Goal: Complete application form: Complete application form

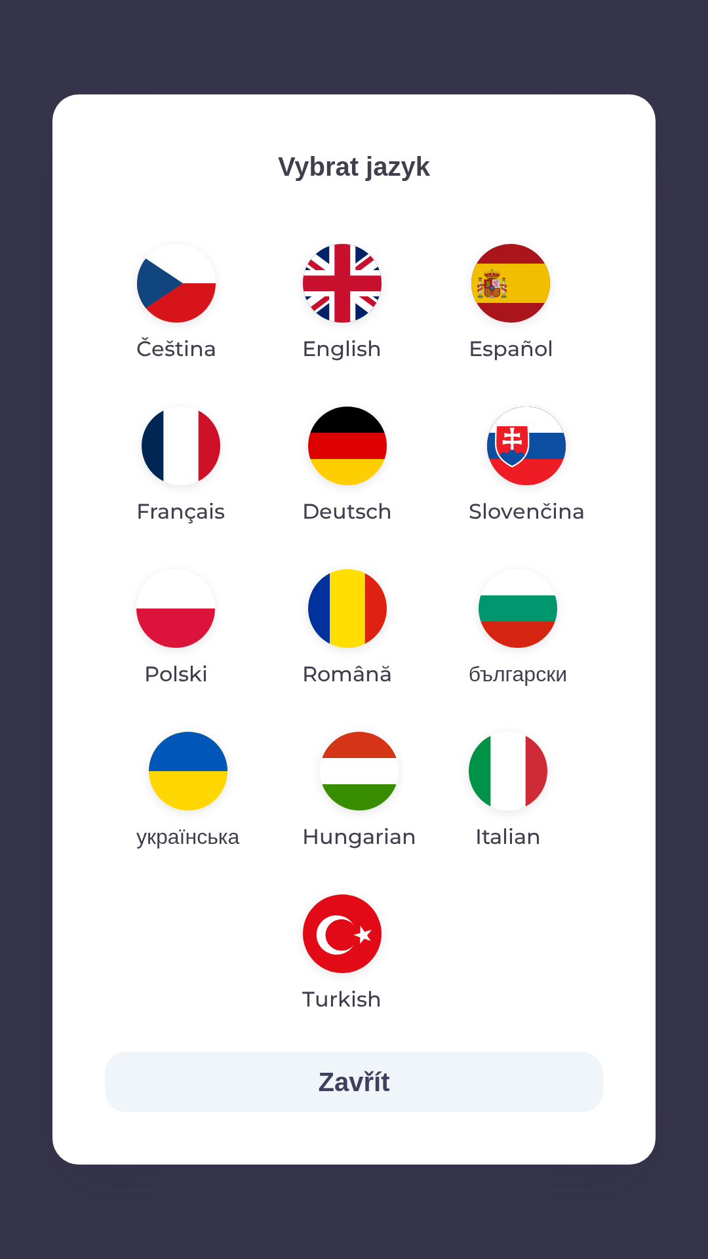
click at [199, 762] on img "button" at bounding box center [188, 771] width 79 height 79
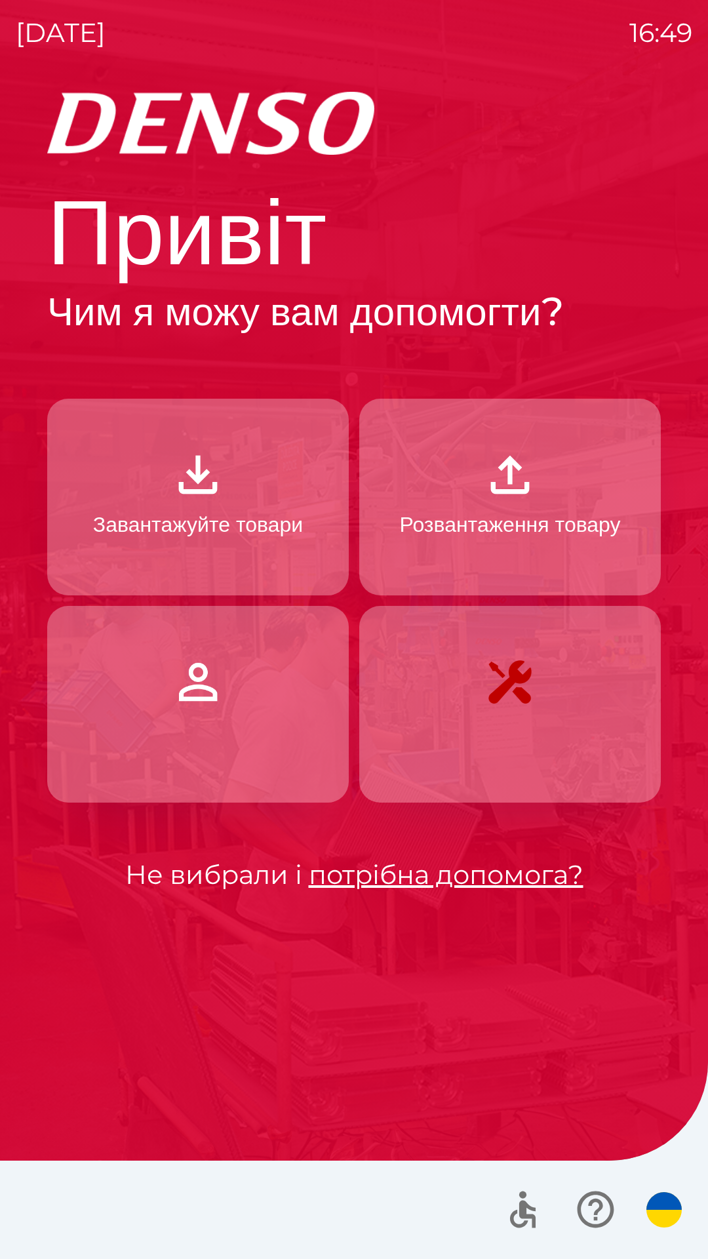
click at [194, 491] on img "button" at bounding box center [198, 475] width 58 height 58
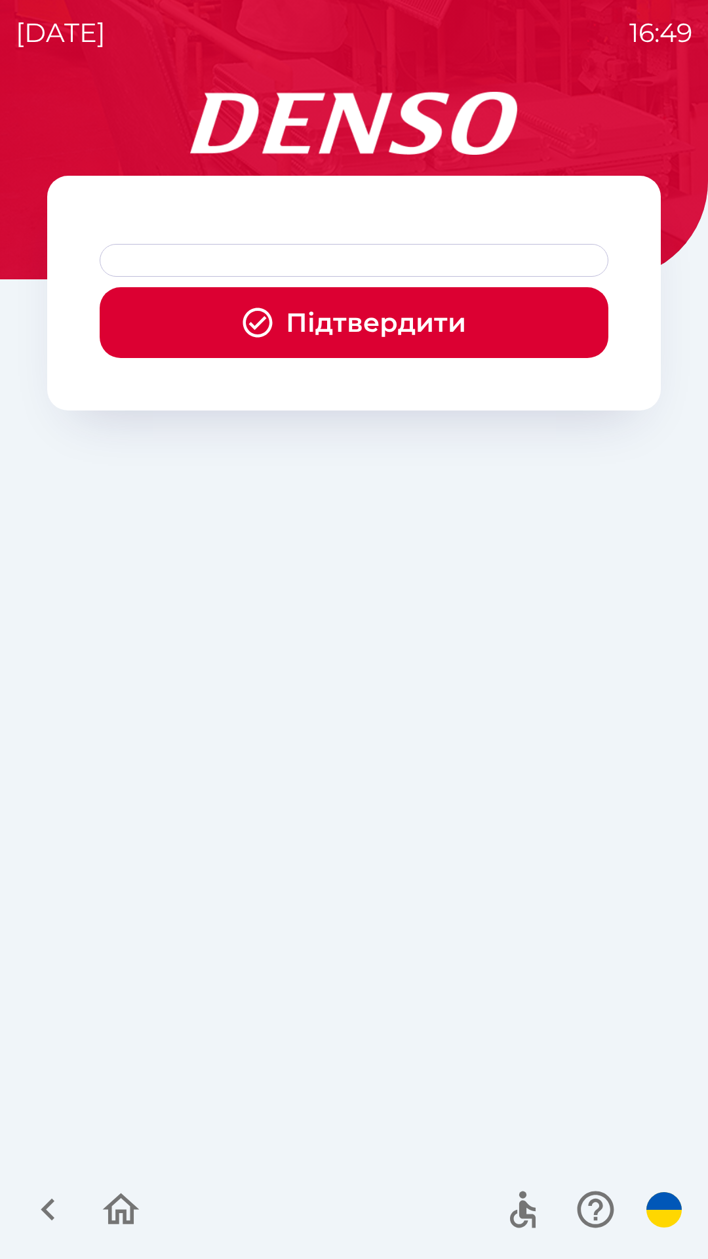
click at [339, 321] on button "Підтвердити" at bounding box center [354, 322] width 509 height 71
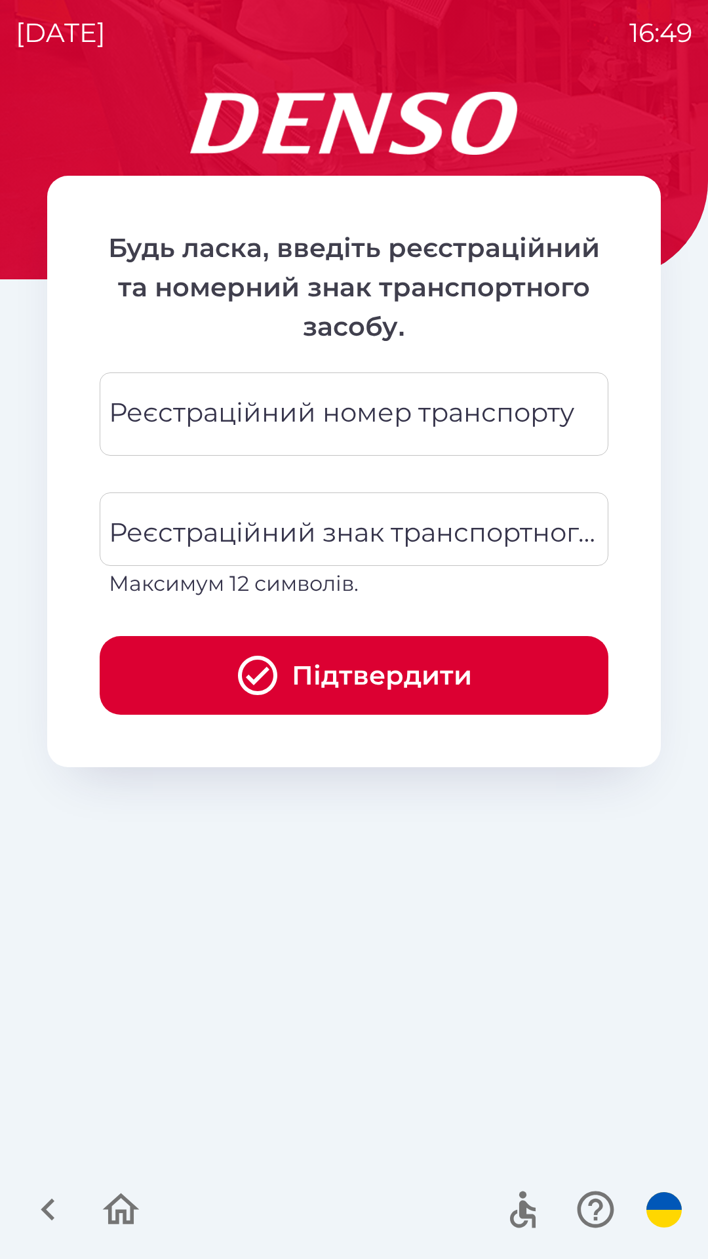
click at [345, 424] on div "Реєстраційний номер транспорту Реєстраційний номер транспорту" at bounding box center [354, 414] width 509 height 83
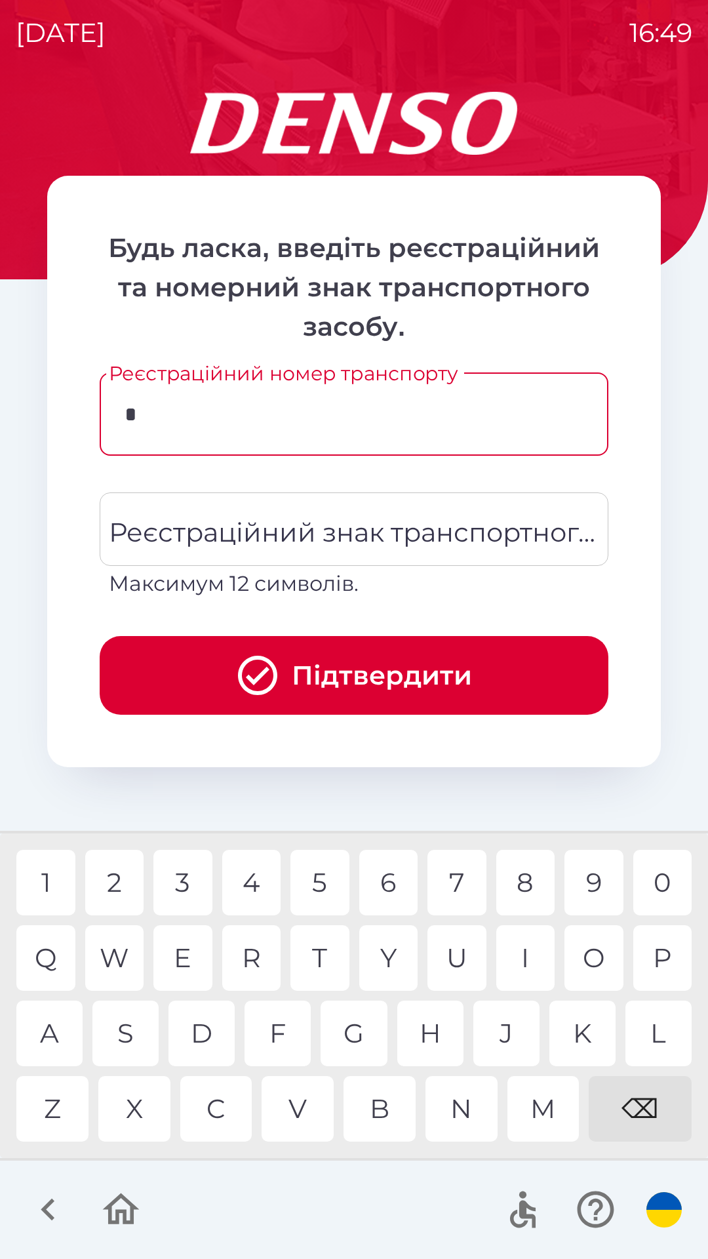
click at [211, 1106] on div "C" at bounding box center [216, 1109] width 72 height 66
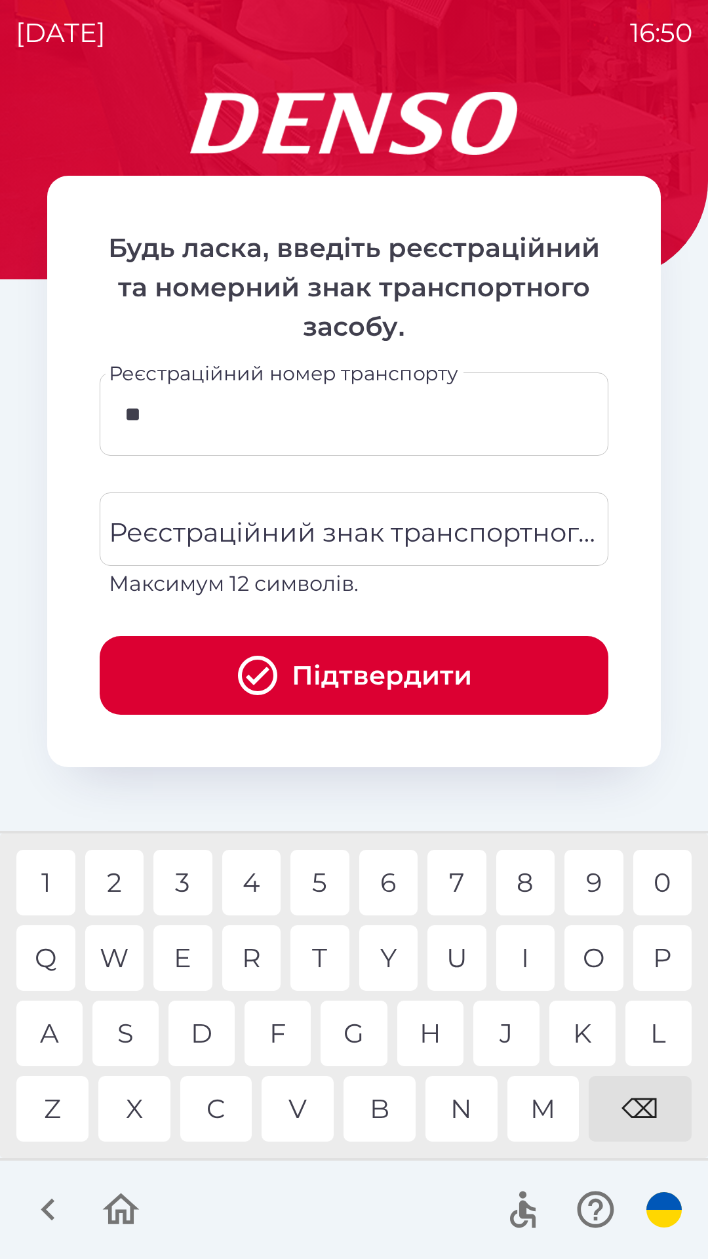
click at [212, 1098] on div "C" at bounding box center [216, 1109] width 72 height 66
type input "***"
click at [532, 959] on div "I" at bounding box center [526, 959] width 59 height 66
click at [123, 1214] on icon "button" at bounding box center [121, 1209] width 37 height 31
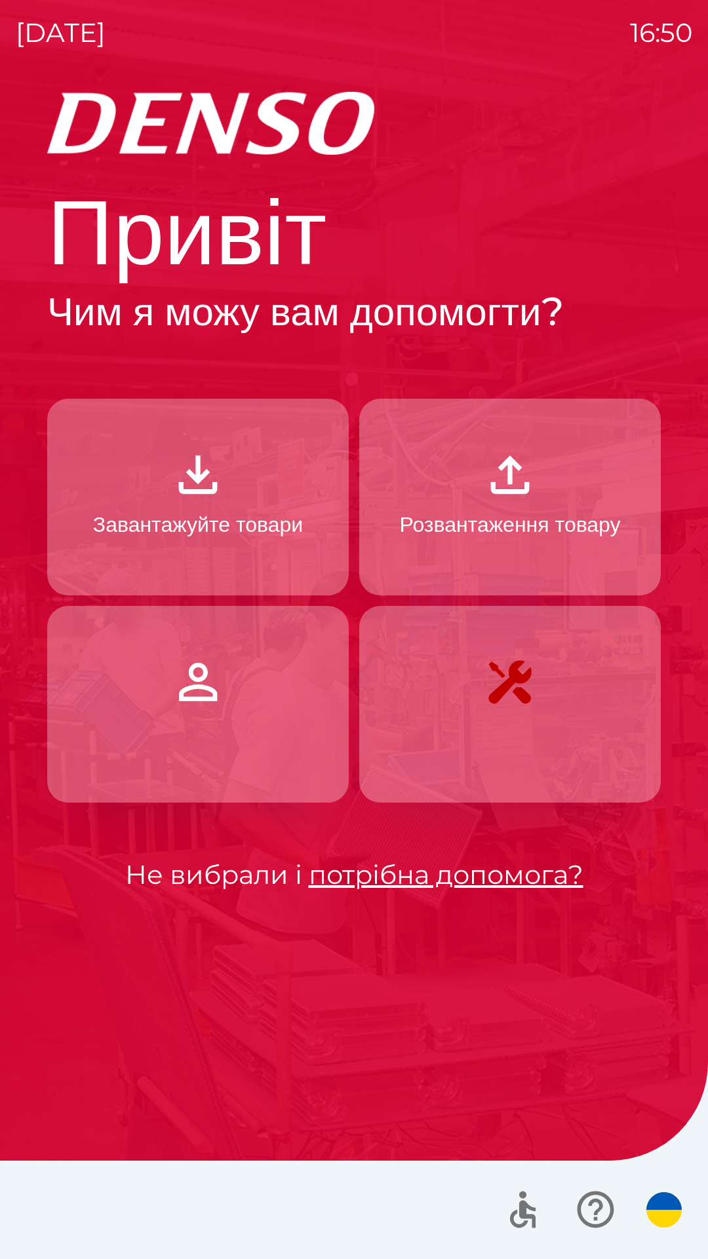
click at [209, 487] on img "button" at bounding box center [198, 475] width 58 height 58
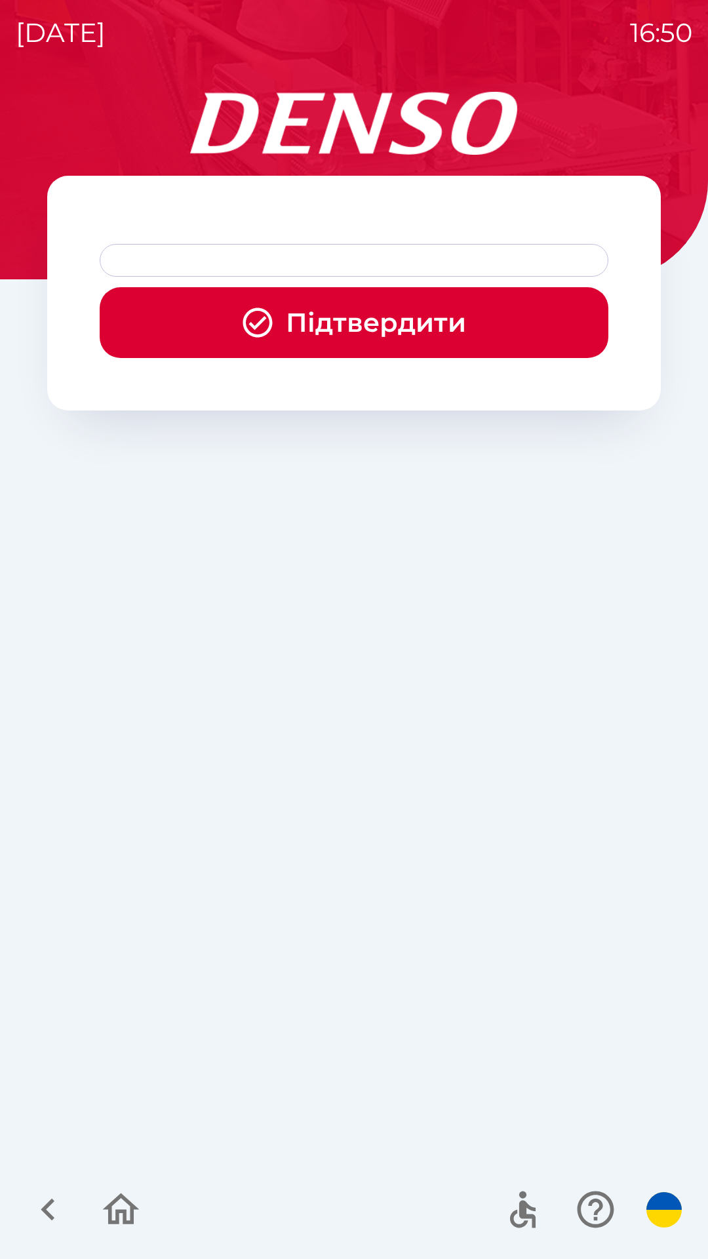
click at [354, 315] on button "Підтвердити" at bounding box center [354, 322] width 509 height 71
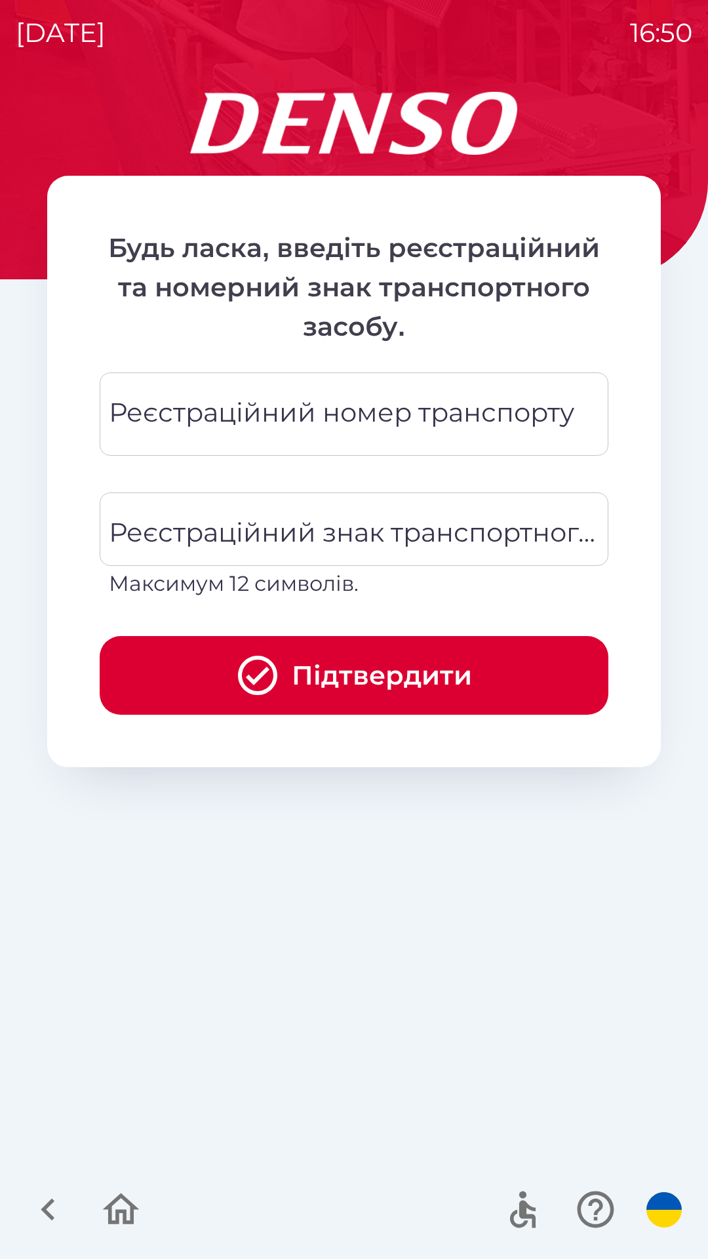
click at [291, 417] on div "Реєстраційний номер транспорту Реєстраційний номер транспорту" at bounding box center [354, 414] width 509 height 83
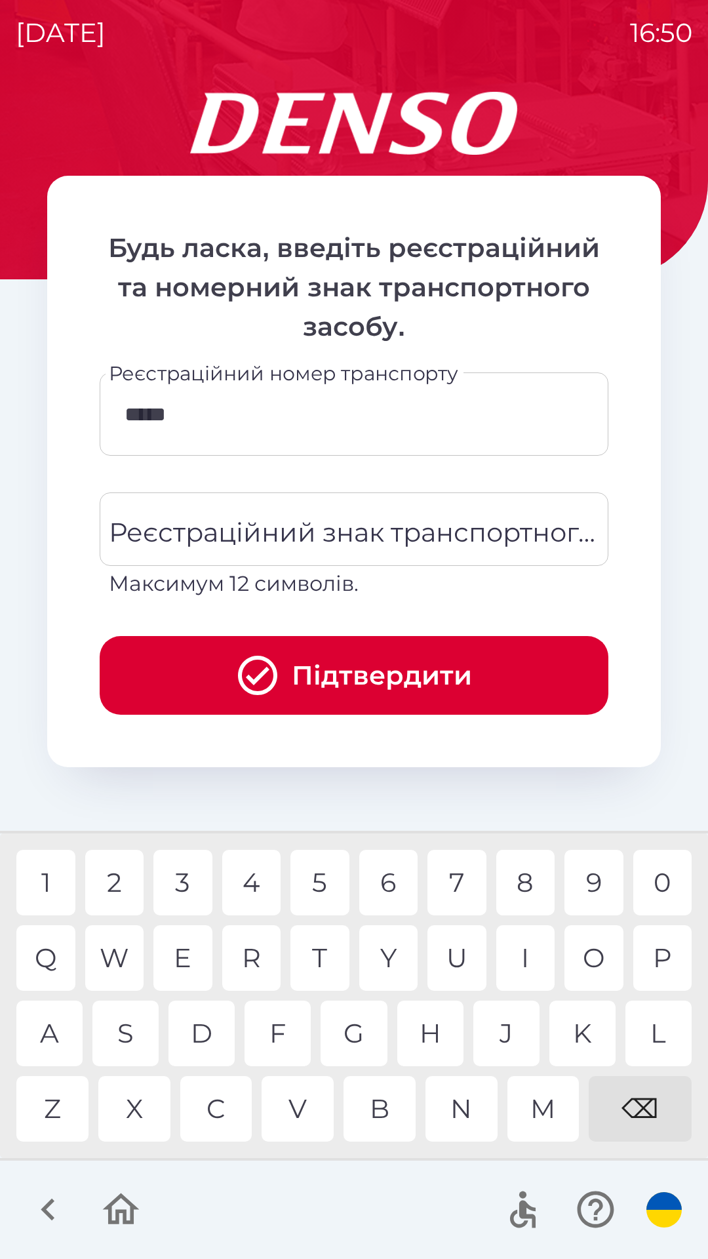
click at [188, 867] on div "3" at bounding box center [182, 883] width 59 height 66
type input "******"
click at [680, 880] on div "0" at bounding box center [663, 883] width 59 height 66
click at [325, 528] on div "Реєстраційний знак транспортного засобу Реєстраційний знак транспортного засобу…" at bounding box center [354, 546] width 509 height 107
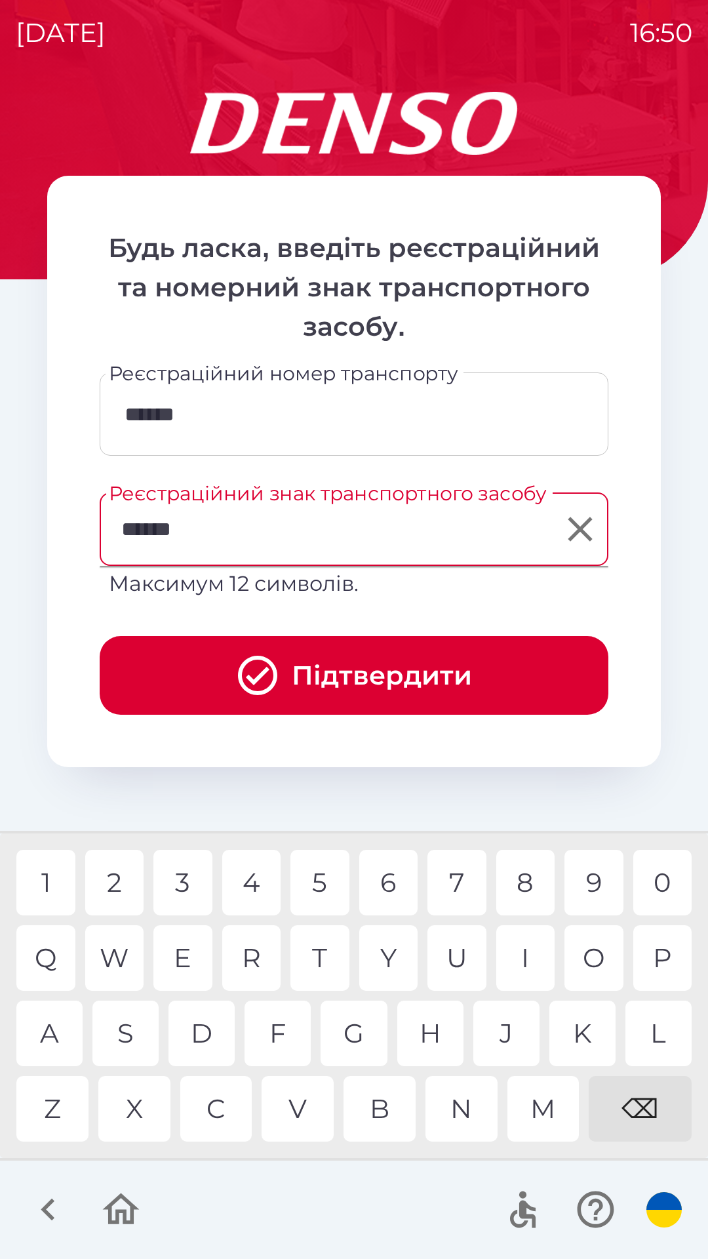
type input "*******"
click at [385, 657] on button "Підтвердити" at bounding box center [354, 675] width 509 height 79
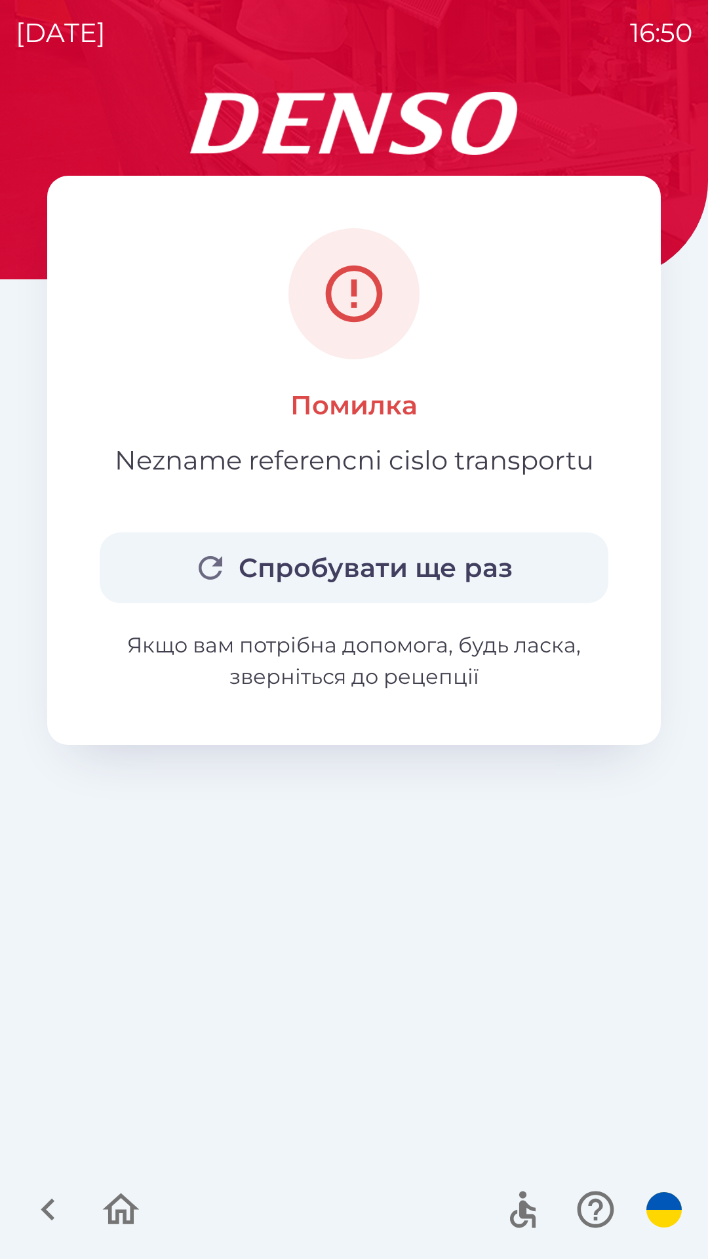
click at [399, 571] on button "Спробувати ще раз" at bounding box center [354, 568] width 509 height 71
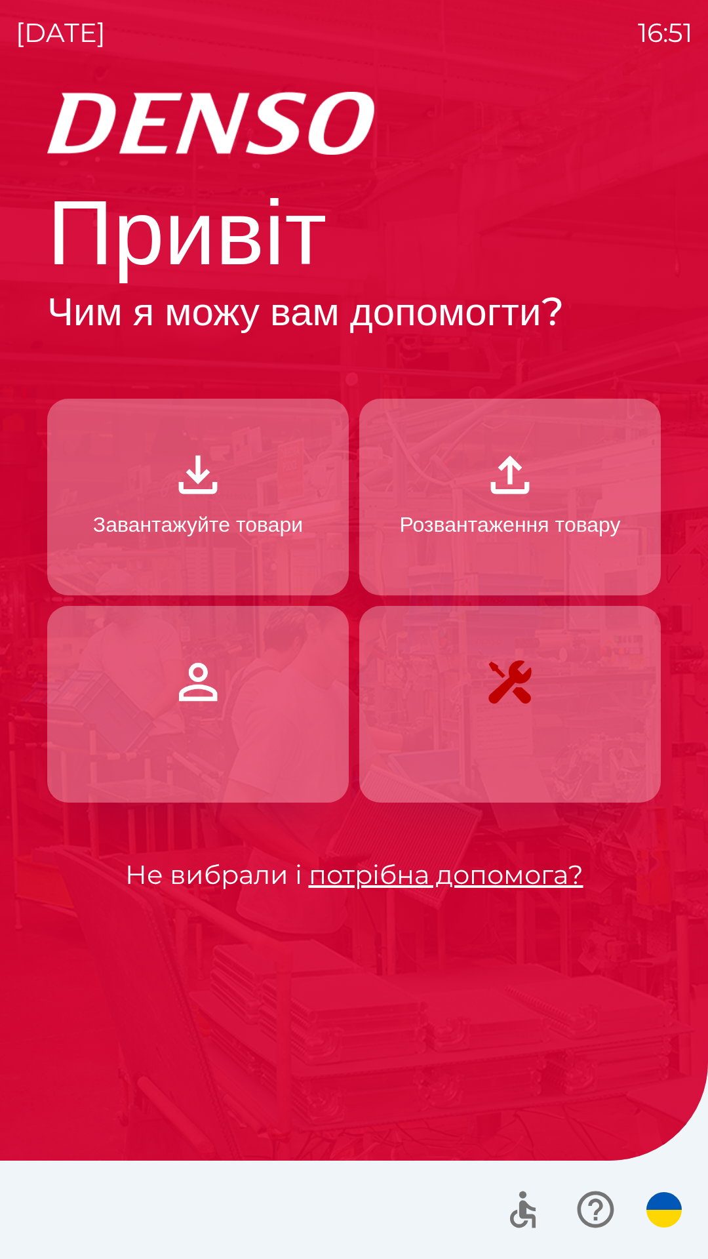
click at [206, 485] on img "button" at bounding box center [198, 475] width 58 height 58
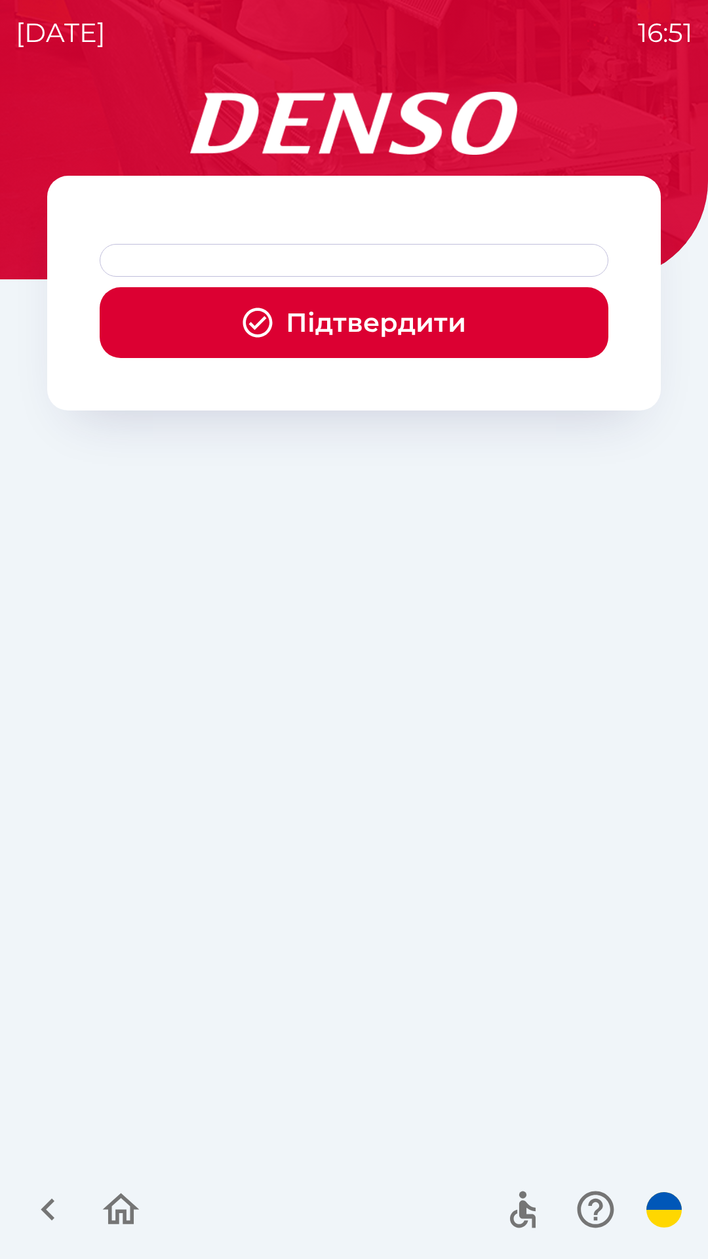
click at [361, 312] on button "Підтвердити" at bounding box center [354, 322] width 509 height 71
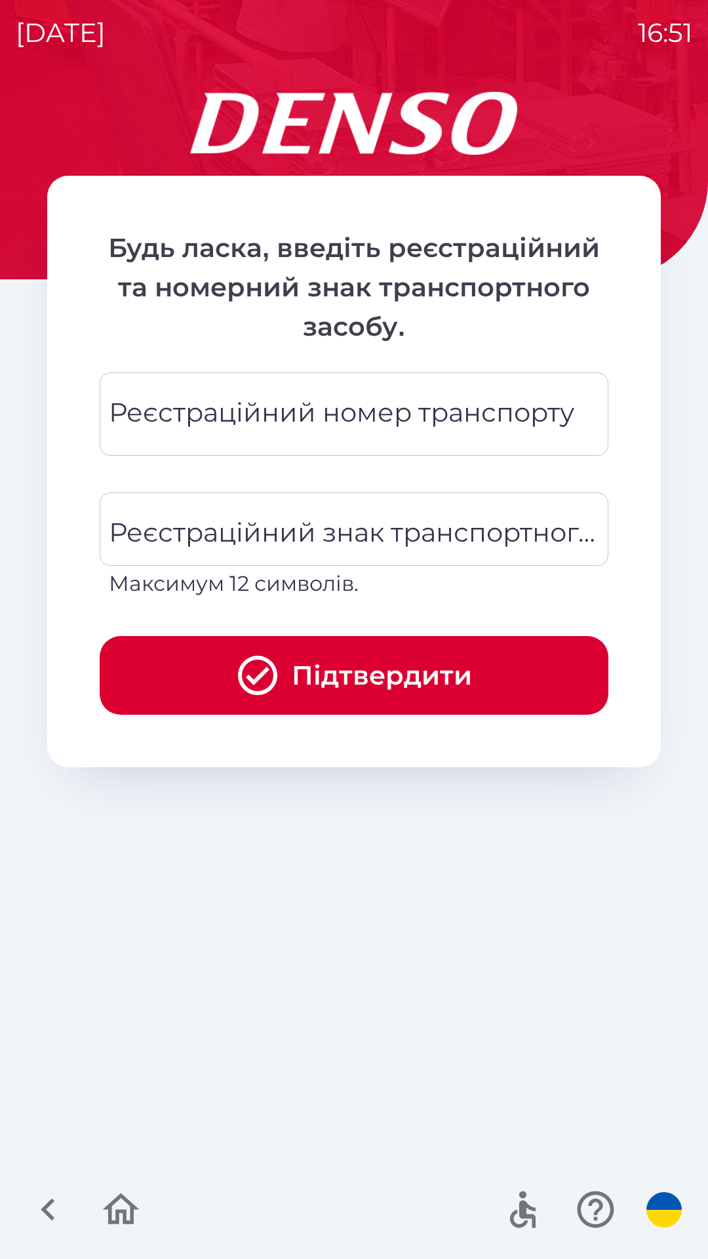
click at [312, 410] on div "Реєстраційний номер транспорту Реєстраційний номер транспорту" at bounding box center [354, 414] width 509 height 83
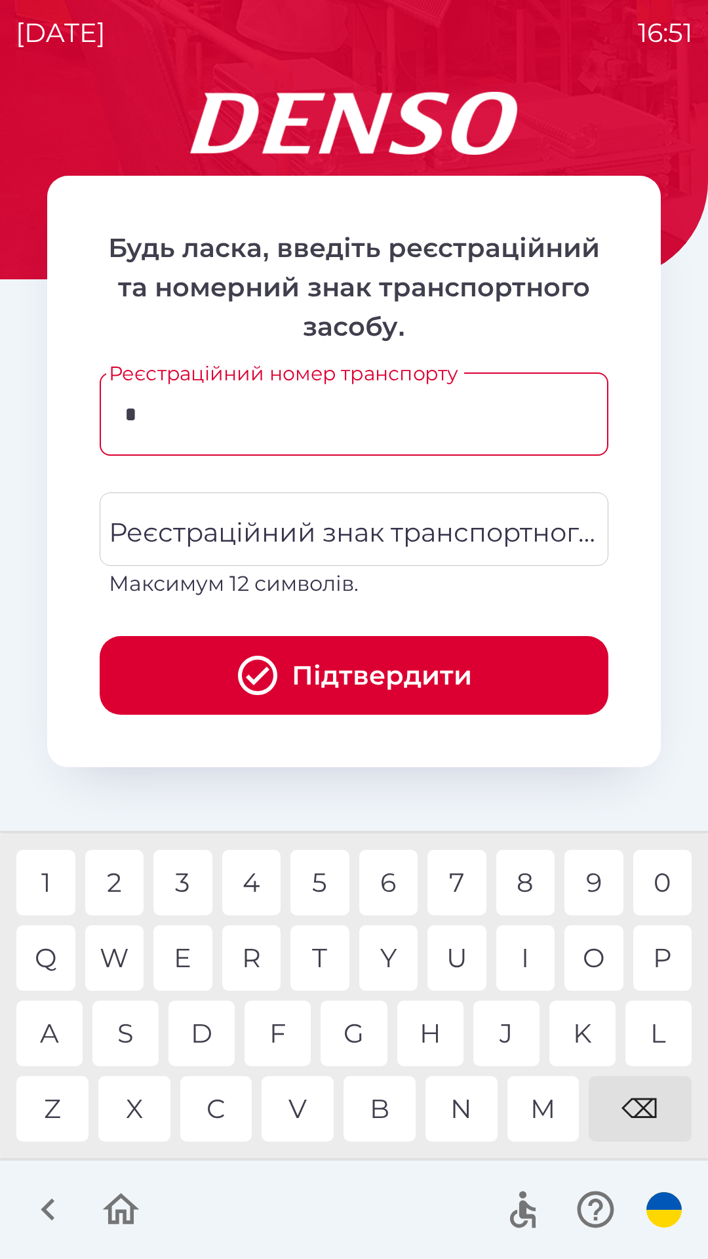
click at [220, 1104] on div "C" at bounding box center [216, 1109] width 72 height 66
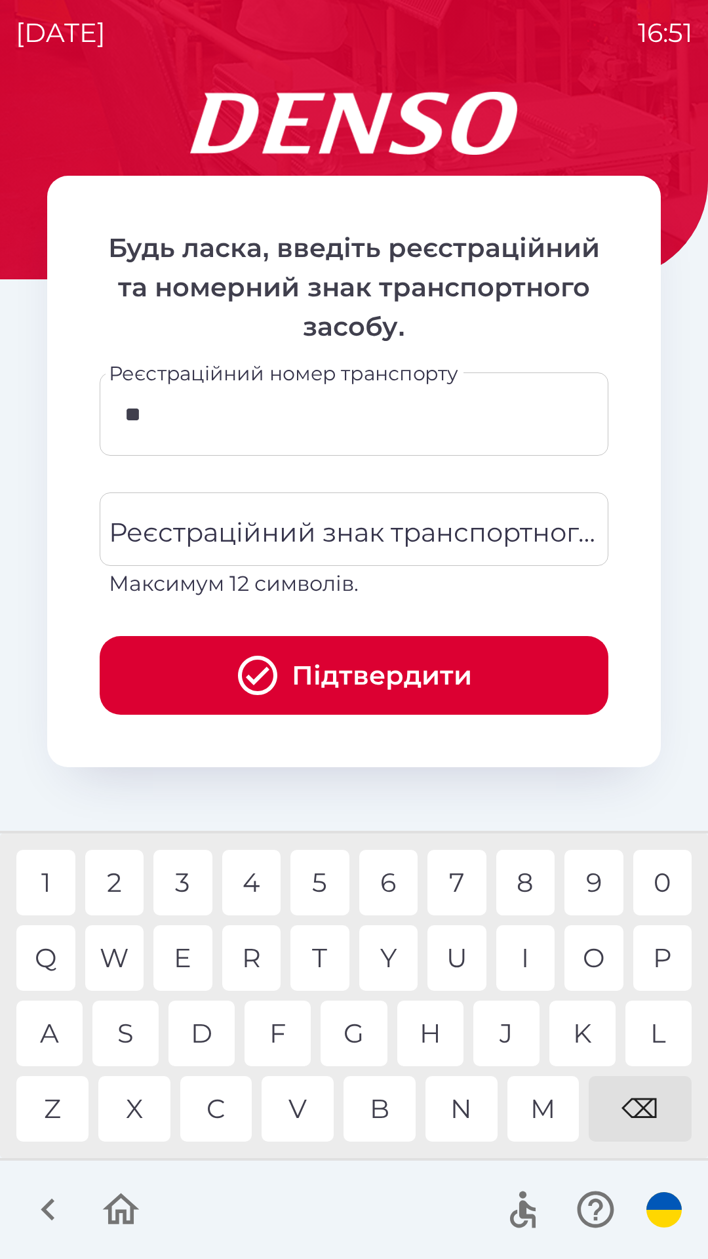
click at [544, 945] on div "I" at bounding box center [526, 959] width 59 height 66
click at [668, 879] on div "0" at bounding box center [663, 883] width 59 height 66
type input "******"
click at [674, 876] on div "0" at bounding box center [663, 883] width 59 height 66
click at [305, 535] on div "Реєстраційний знак транспортного засобу Реєстраційний знак транспортного засобу…" at bounding box center [354, 546] width 509 height 107
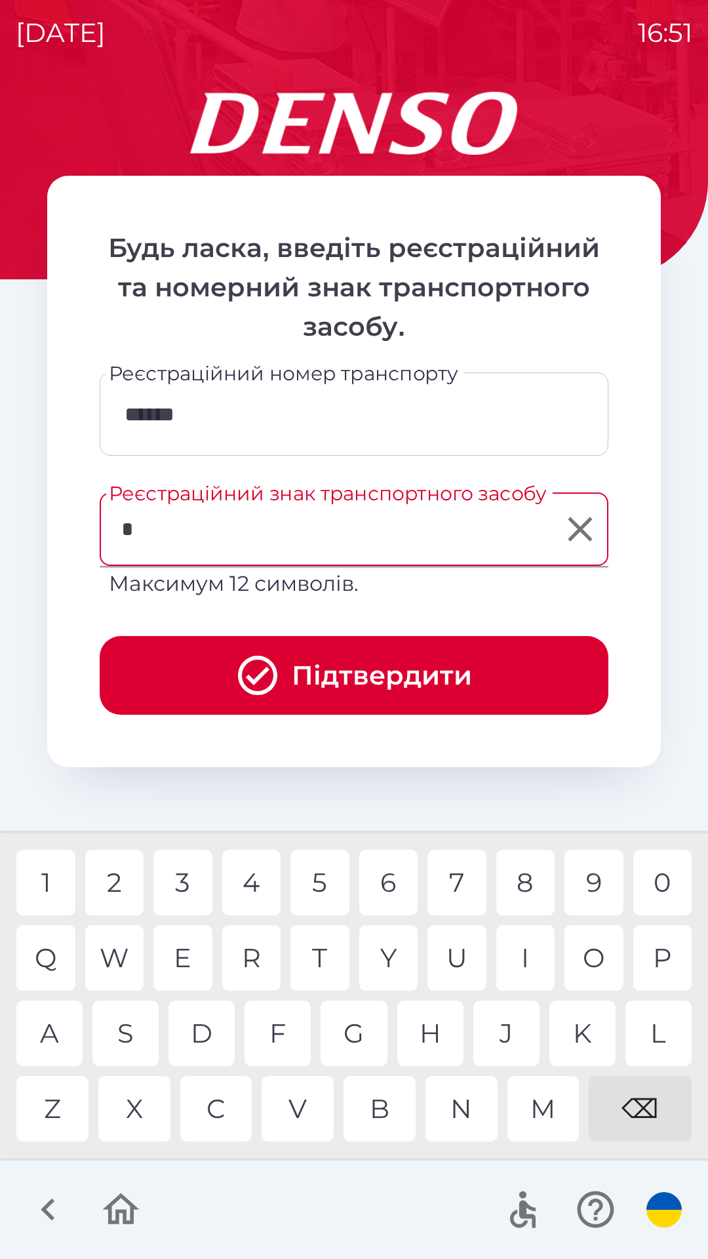
click at [661, 951] on div "P" at bounding box center [663, 959] width 59 height 66
click at [333, 872] on div "5" at bounding box center [320, 883] width 59 height 66
type input "*******"
click at [441, 1015] on div "H" at bounding box center [431, 1034] width 66 height 66
click at [374, 663] on button "Підтвердити" at bounding box center [354, 675] width 509 height 79
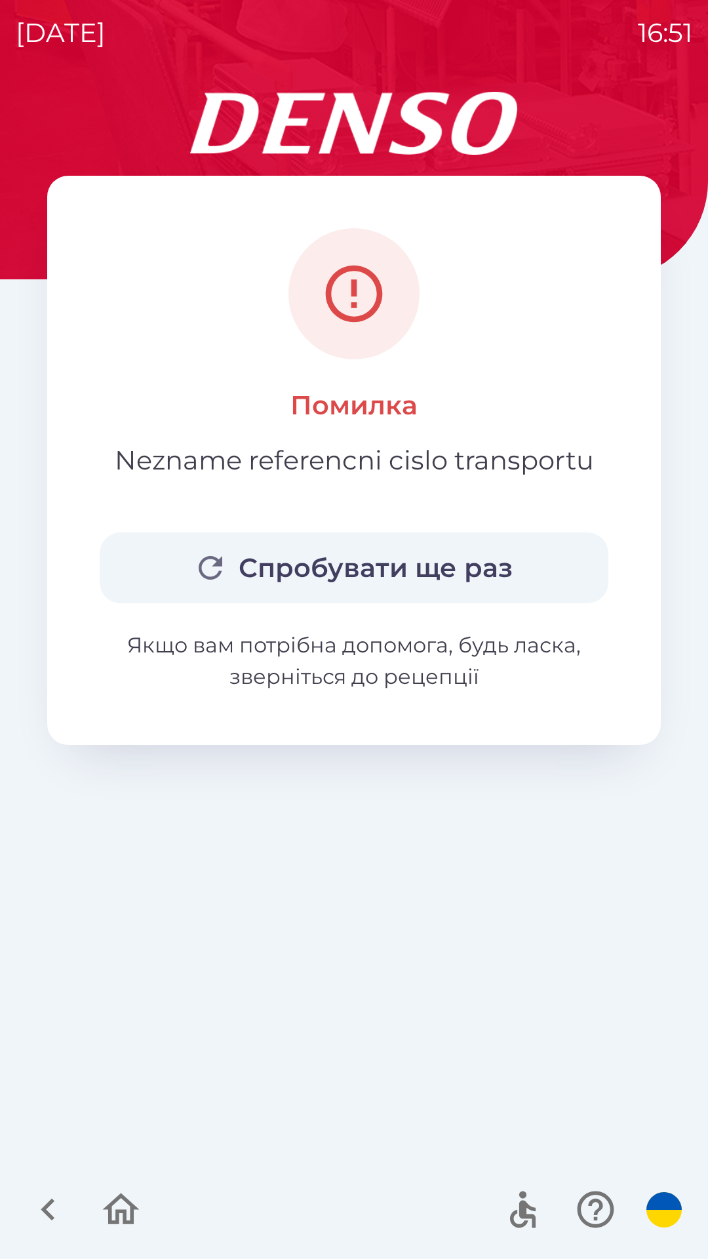
click at [366, 567] on button "Спробувати ще раз" at bounding box center [354, 568] width 509 height 71
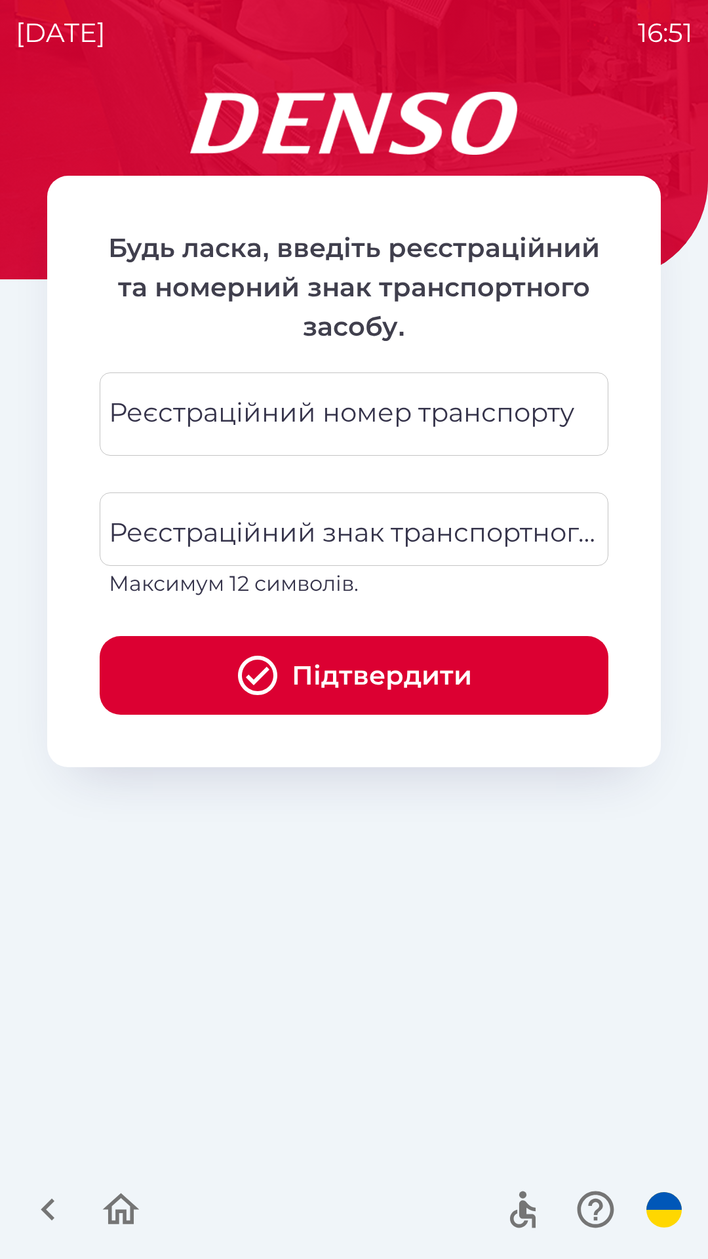
click at [322, 408] on div "Реєстраційний номер транспорту Реєстраційний номер транспорту" at bounding box center [354, 414] width 509 height 83
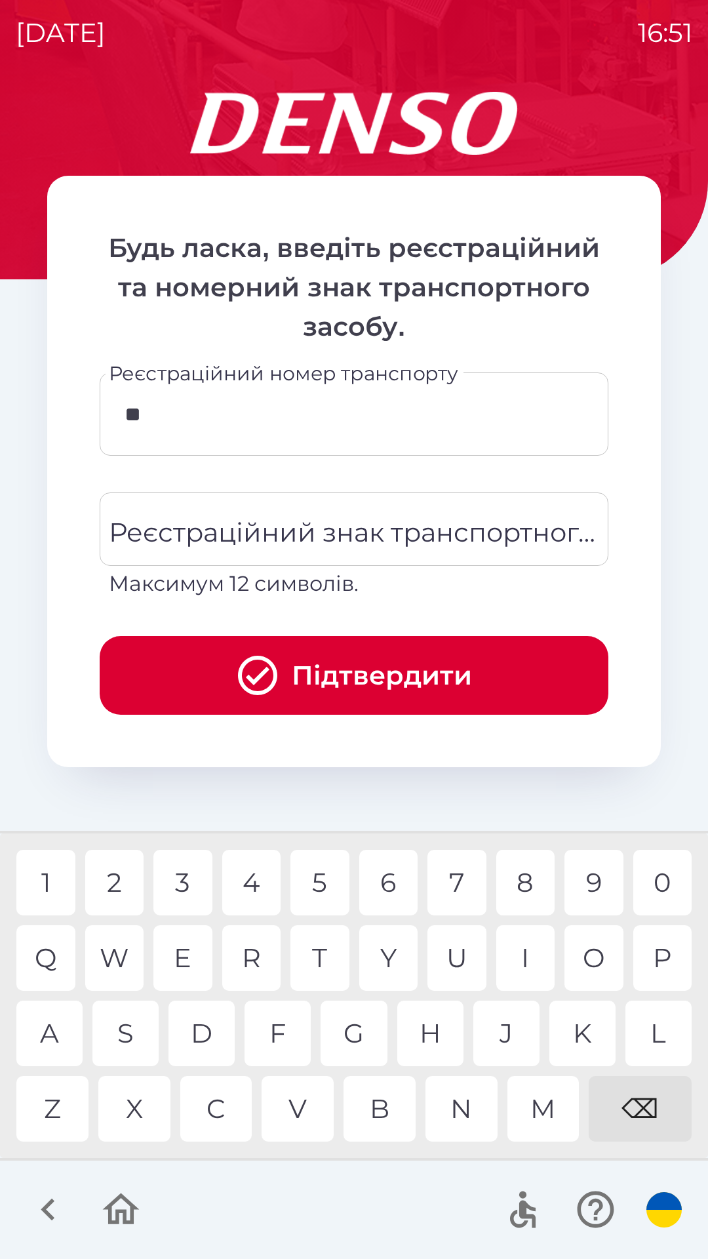
type input "***"
click at [598, 1206] on icon "button" at bounding box center [596, 1210] width 44 height 44
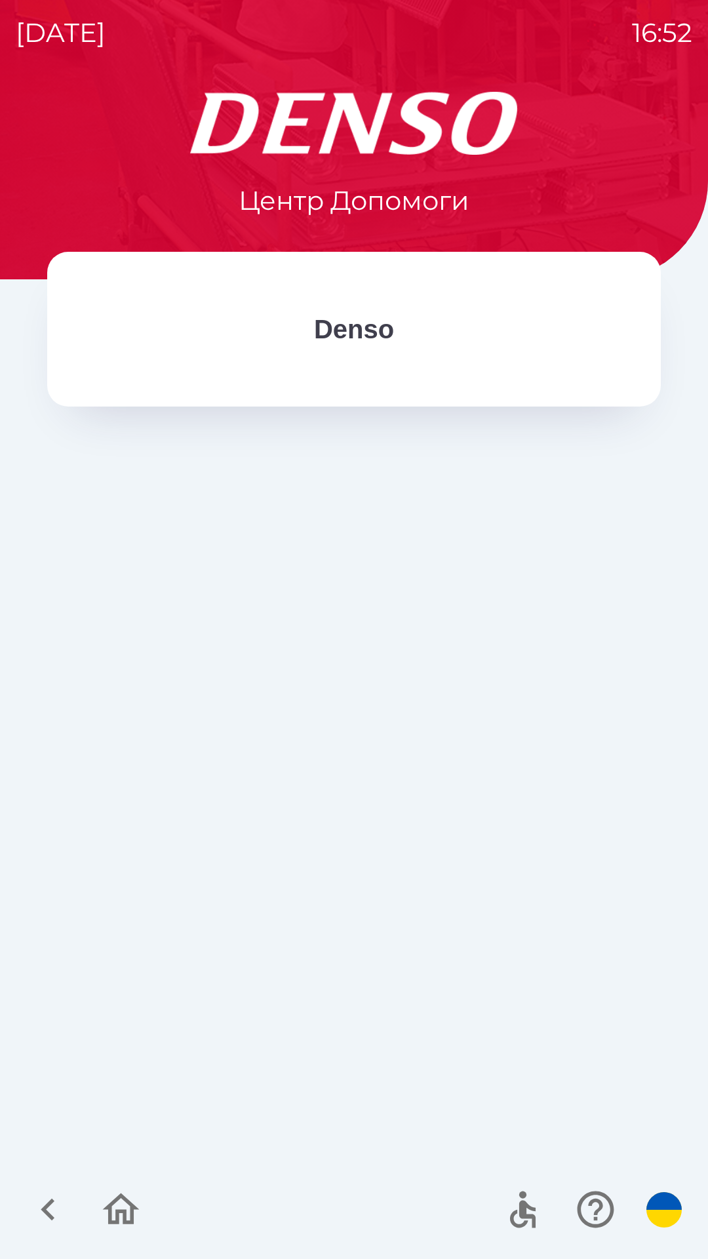
click at [45, 1204] on icon "button" at bounding box center [48, 1210] width 44 height 44
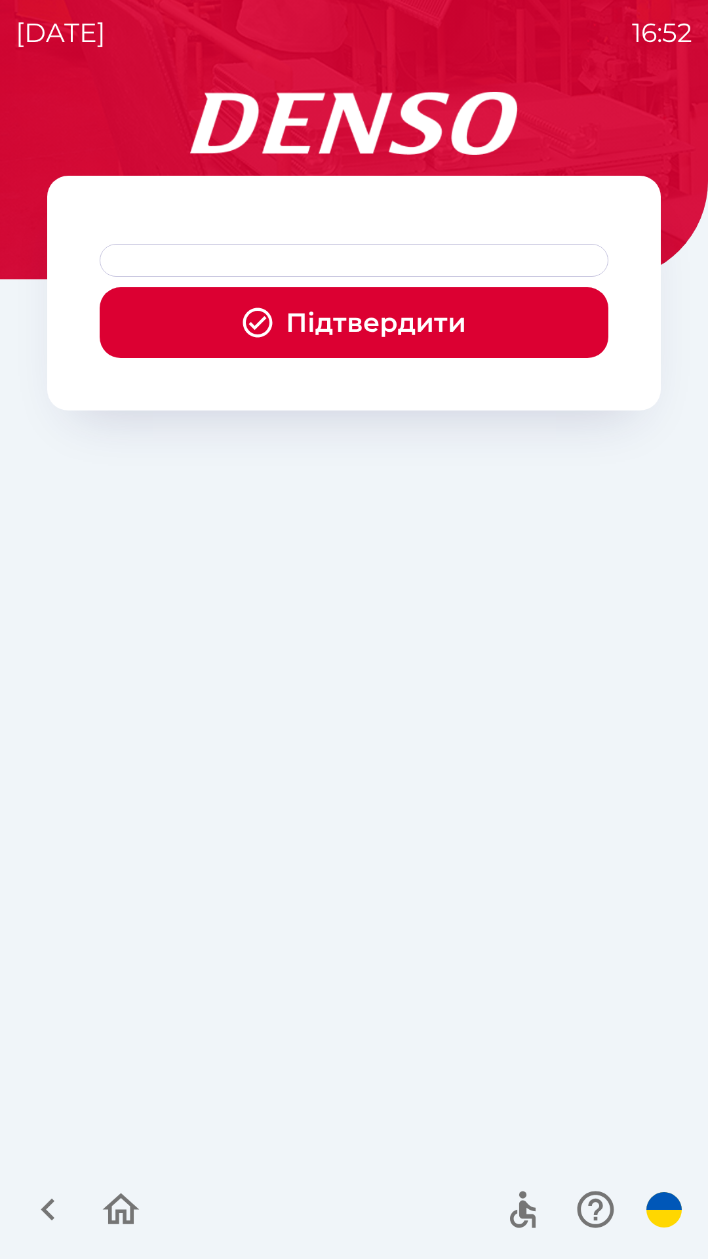
click at [365, 327] on button "Підтвердити" at bounding box center [354, 322] width 509 height 71
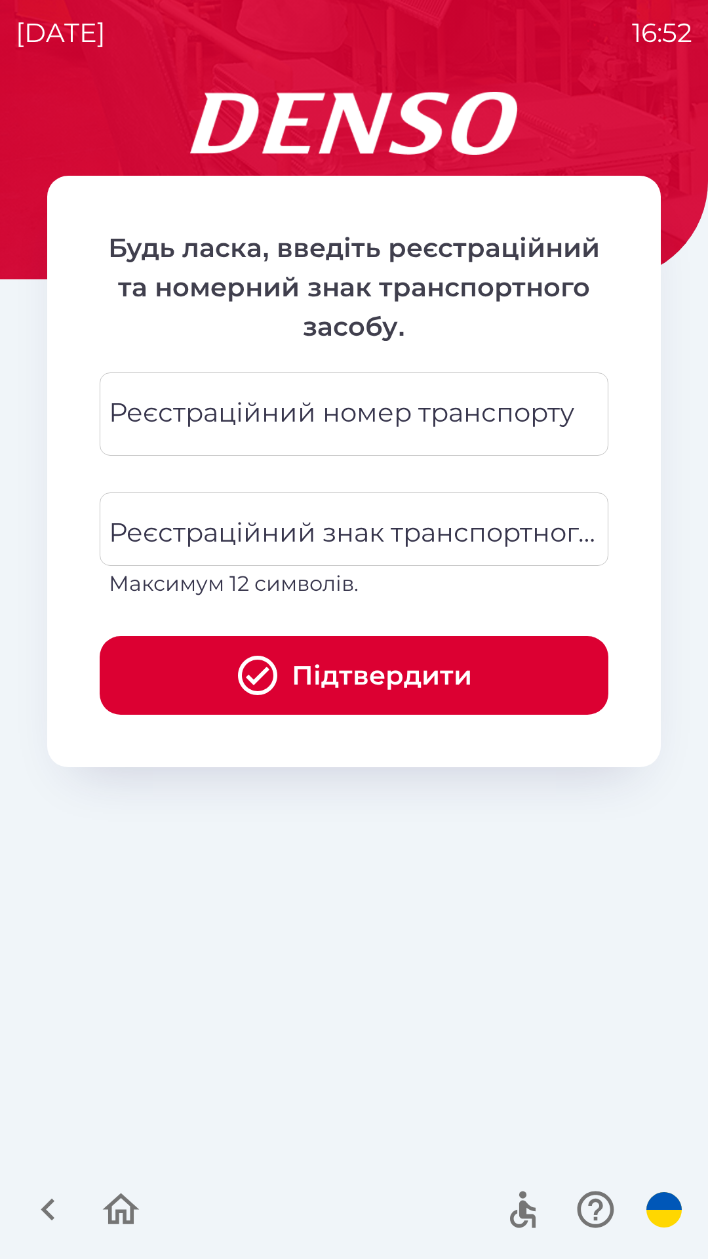
click at [352, 406] on div "Реєстраційний номер транспорту Реєстраційний номер транспорту" at bounding box center [354, 414] width 509 height 83
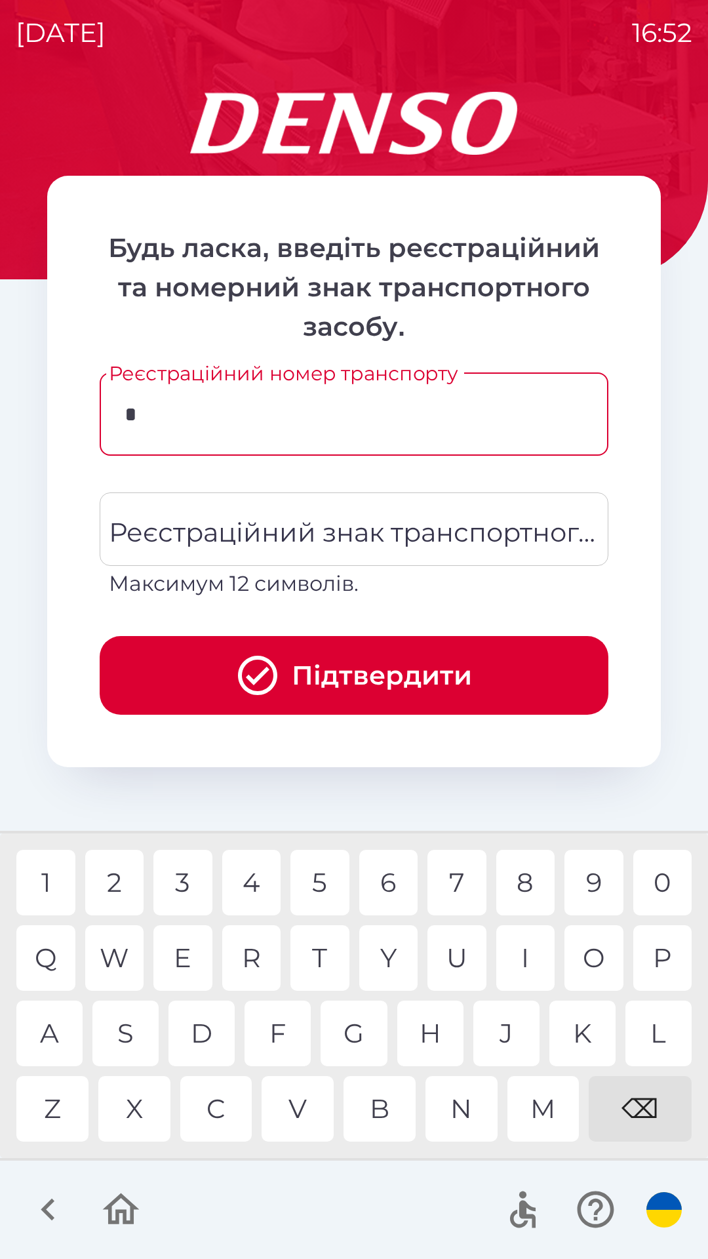
click at [224, 1111] on div "C" at bounding box center [216, 1109] width 72 height 66
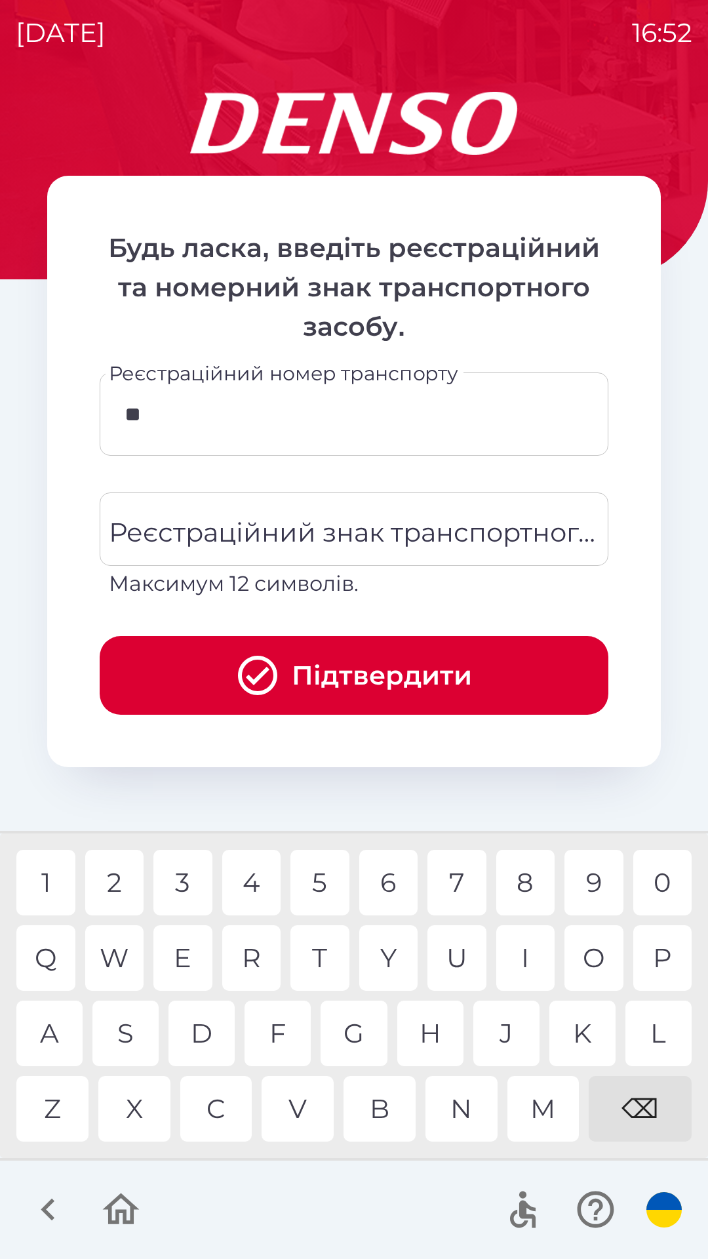
click at [224, 1099] on div "C" at bounding box center [216, 1109] width 72 height 66
type input "***"
click at [526, 948] on div "I" at bounding box center [526, 959] width 59 height 66
click at [595, 1212] on icon "button" at bounding box center [596, 1210] width 44 height 44
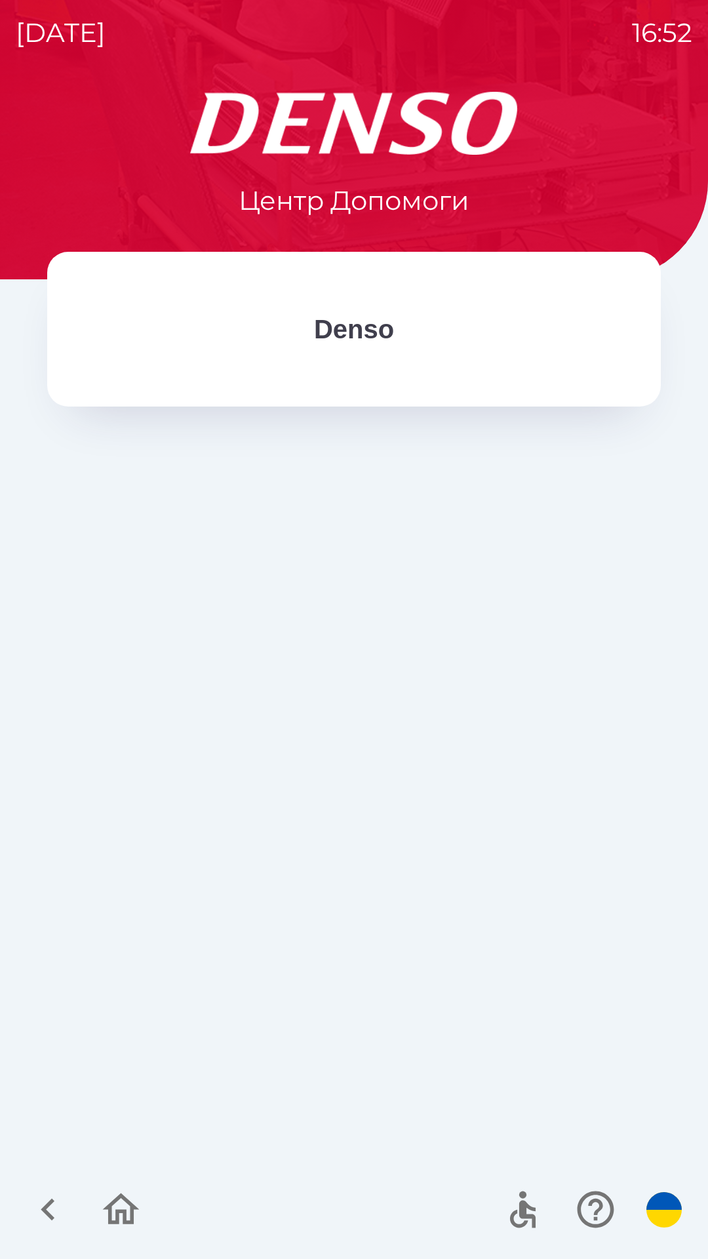
click at [372, 340] on p "Denso" at bounding box center [354, 329] width 80 height 39
click at [422, 186] on p "Центр Допомоги" at bounding box center [354, 200] width 231 height 39
click at [357, 378] on div "Denso" at bounding box center [354, 329] width 614 height 155
click at [42, 1204] on icon "button" at bounding box center [48, 1210] width 44 height 44
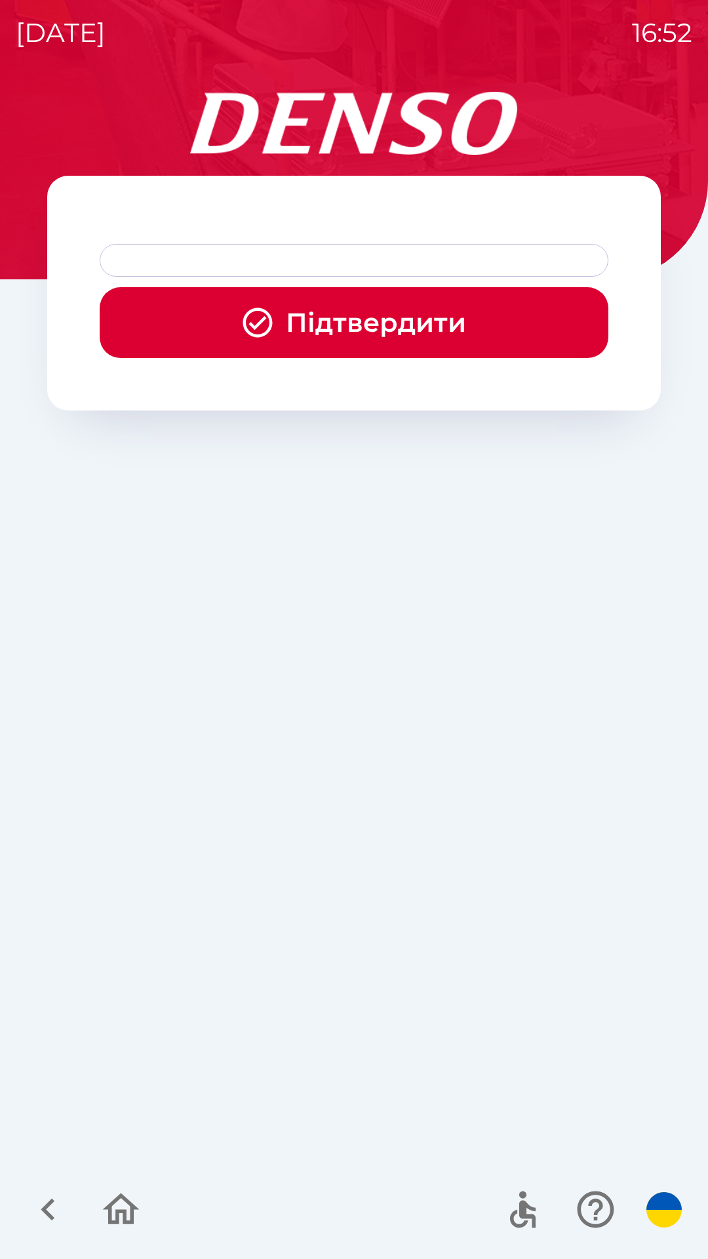
click at [396, 323] on button "Підтвердити" at bounding box center [354, 322] width 509 height 71
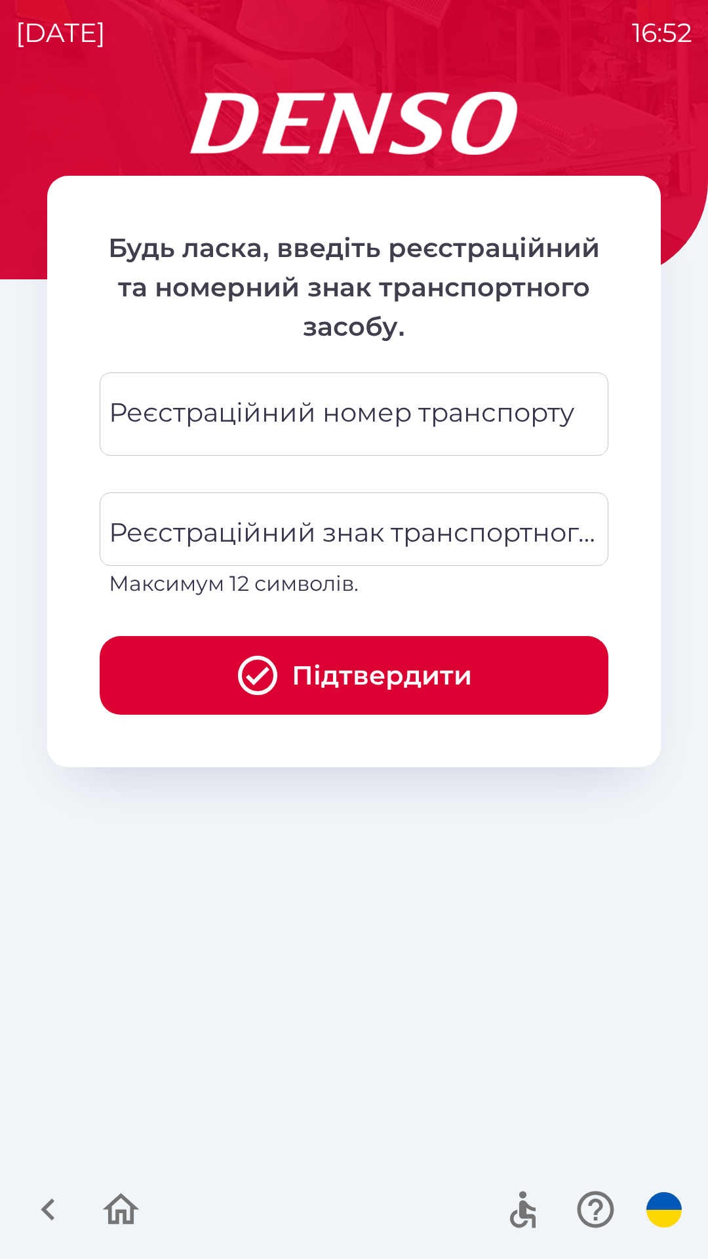
click at [354, 412] on div "Реєстраційний номер транспорту Реєстраційний номер транспорту" at bounding box center [354, 414] width 509 height 83
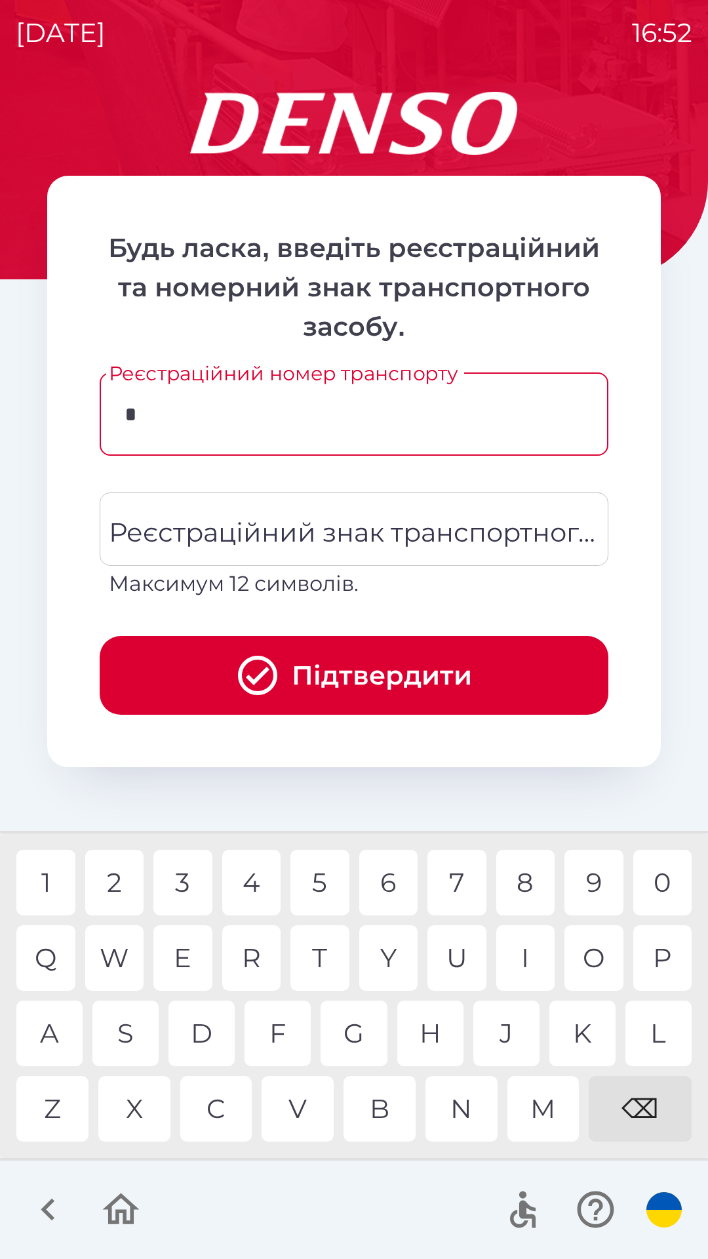
click at [213, 1111] on div "C" at bounding box center [216, 1109] width 72 height 66
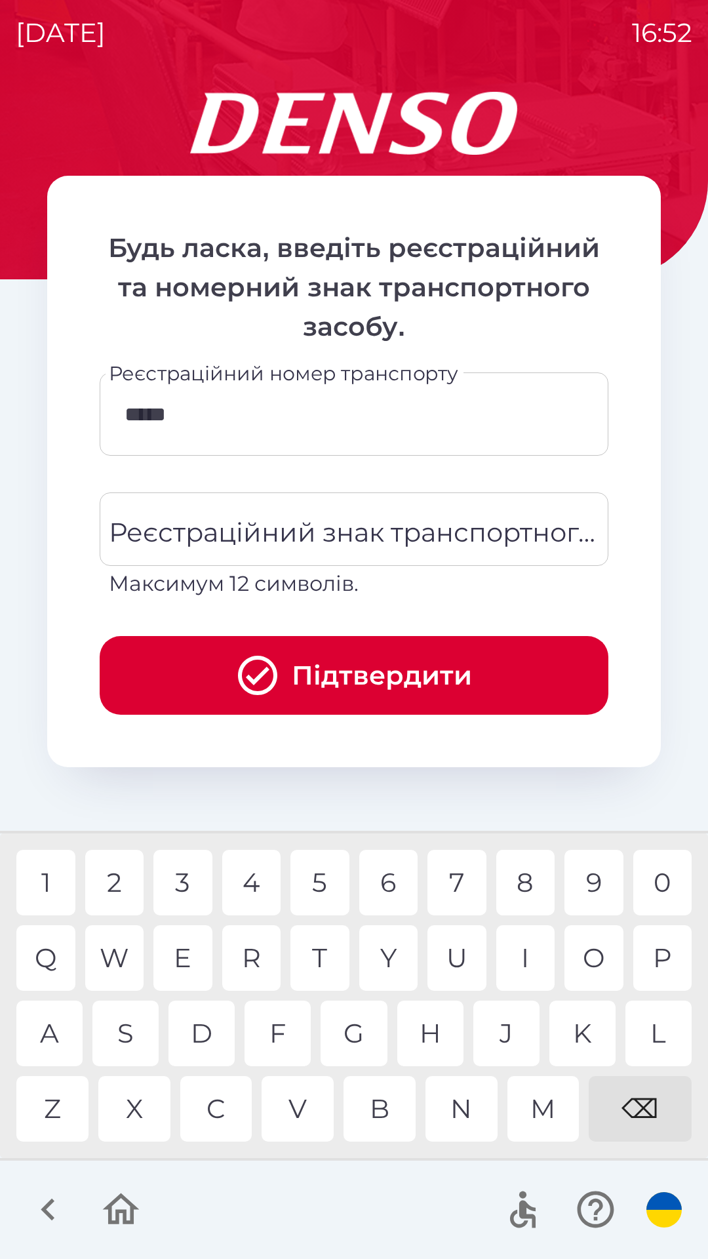
type input "******"
click at [234, 520] on div "Реєстраційний знак транспортного засобу Реєстраційний знак транспортного засобу…" at bounding box center [354, 546] width 509 height 107
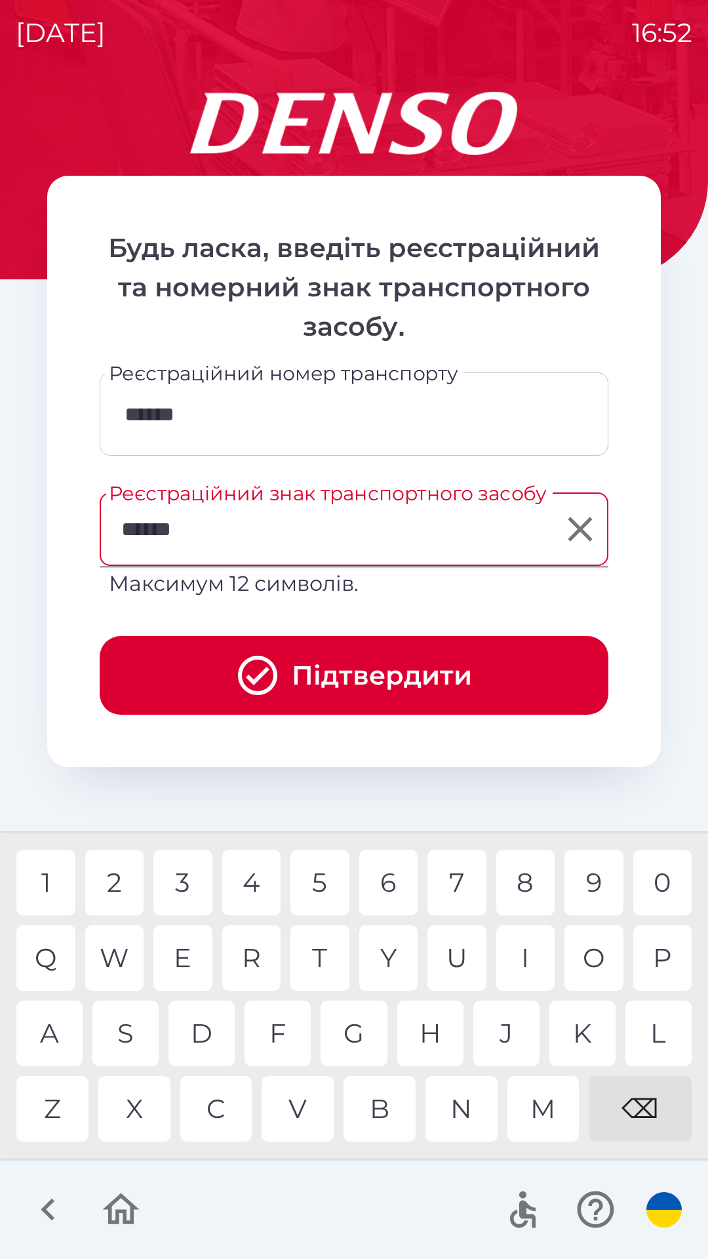
type input "*******"
click at [350, 664] on button "Підтвердити" at bounding box center [354, 675] width 509 height 79
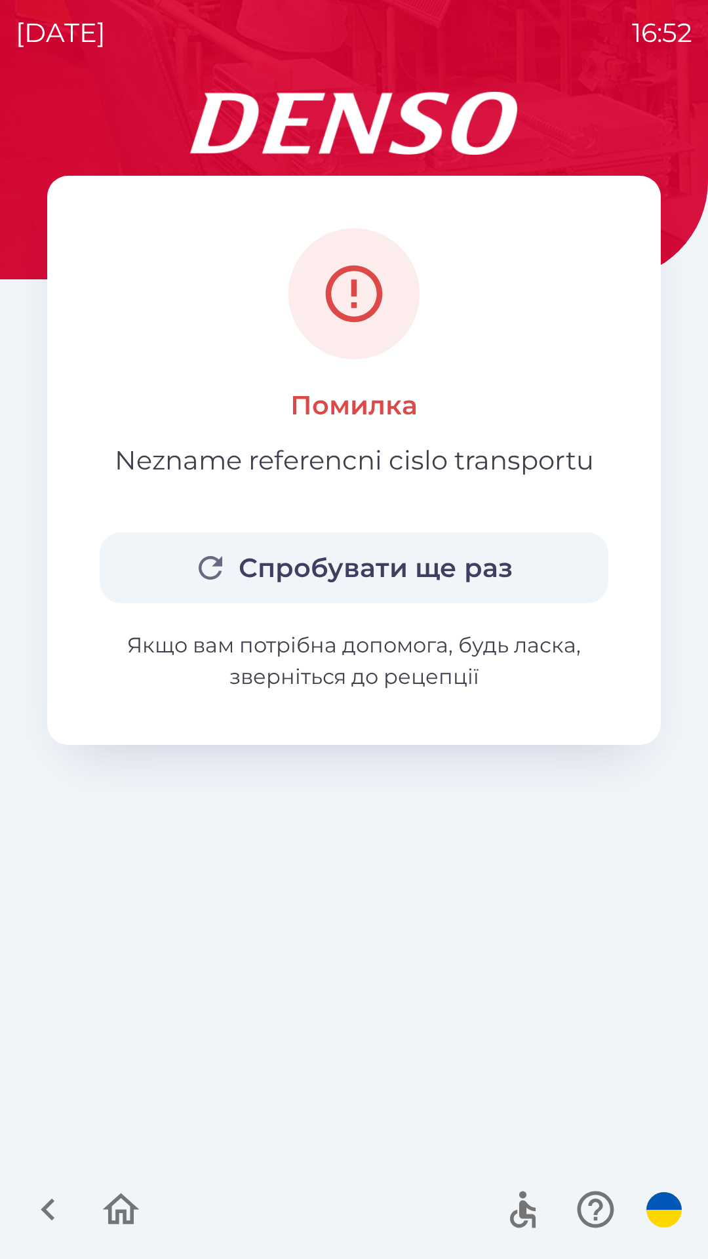
click at [353, 569] on button "Спробувати ще раз" at bounding box center [354, 568] width 509 height 71
